Goal: Task Accomplishment & Management: Manage account settings

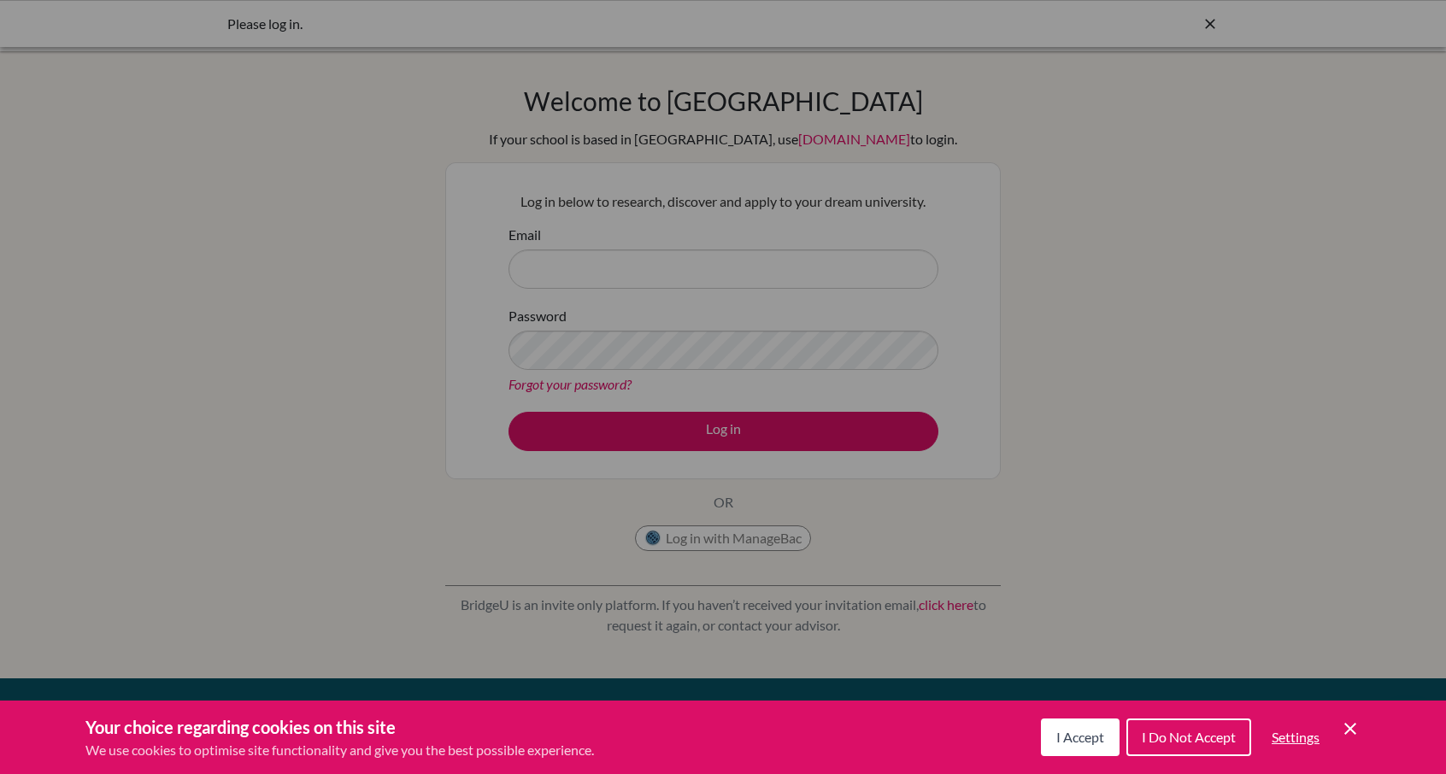
click at [1352, 723] on icon "Cookie Control Close Icon" at bounding box center [1350, 729] width 21 height 21
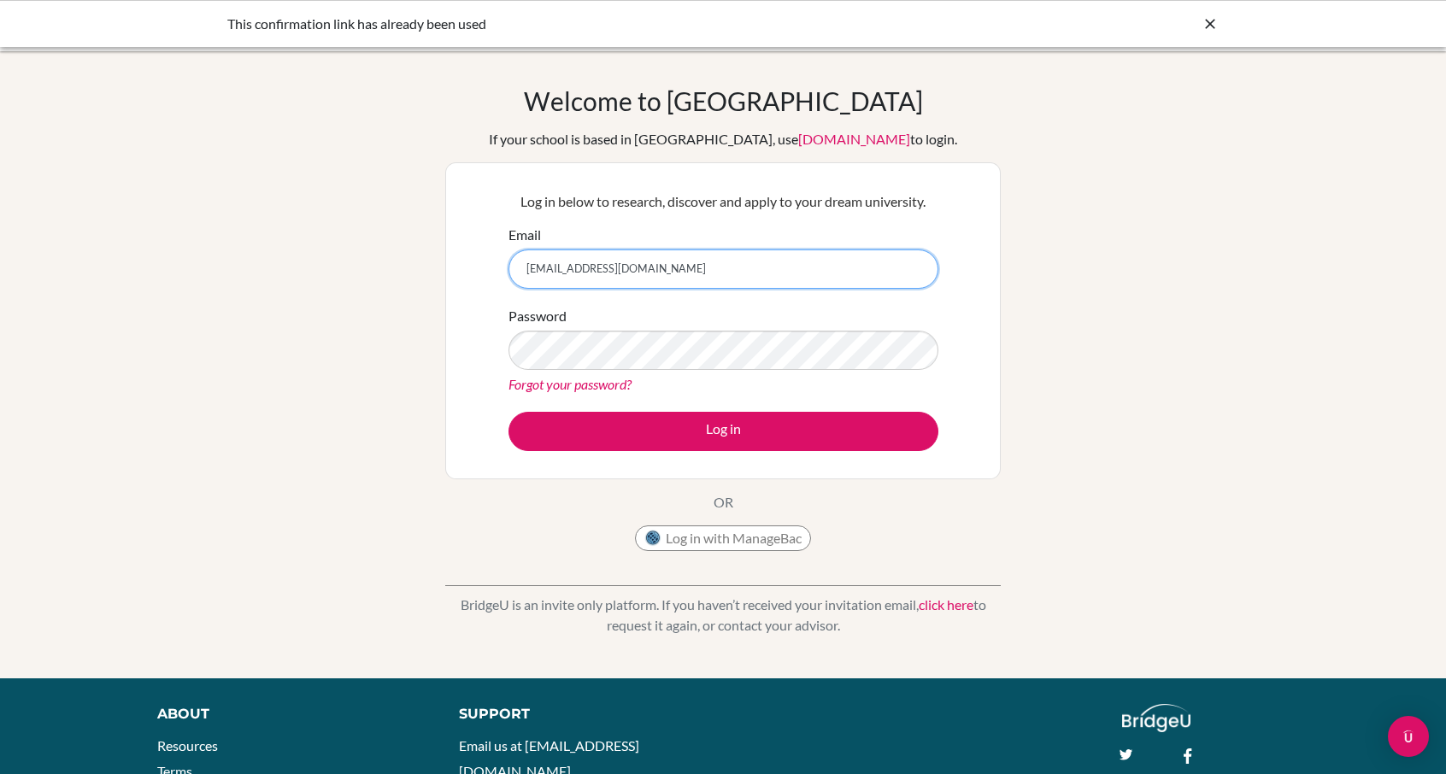
type input "[EMAIL_ADDRESS][DOMAIN_NAME]"
click at [789, 399] on form "Email [EMAIL_ADDRESS][DOMAIN_NAME] Password Forgot your password? Log in" at bounding box center [723, 338] width 430 height 226
click at [496, 355] on div "Log in below to research, discover and apply to your dream university. Email [E…" at bounding box center [722, 320] width 555 height 317
click at [508, 412] on button "Log in" at bounding box center [723, 431] width 430 height 39
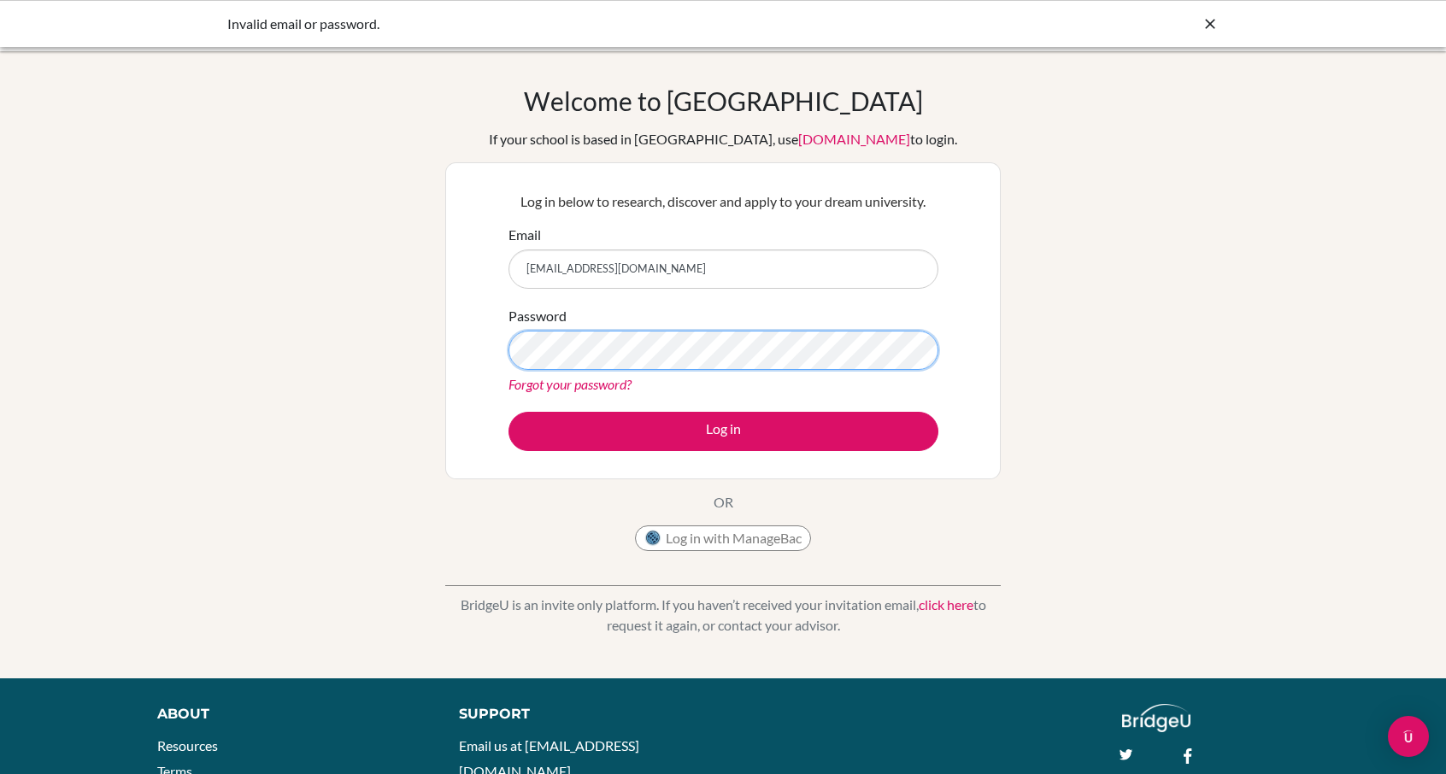
click at [508, 412] on button "Log in" at bounding box center [723, 431] width 430 height 39
